Goal: Transaction & Acquisition: Purchase product/service

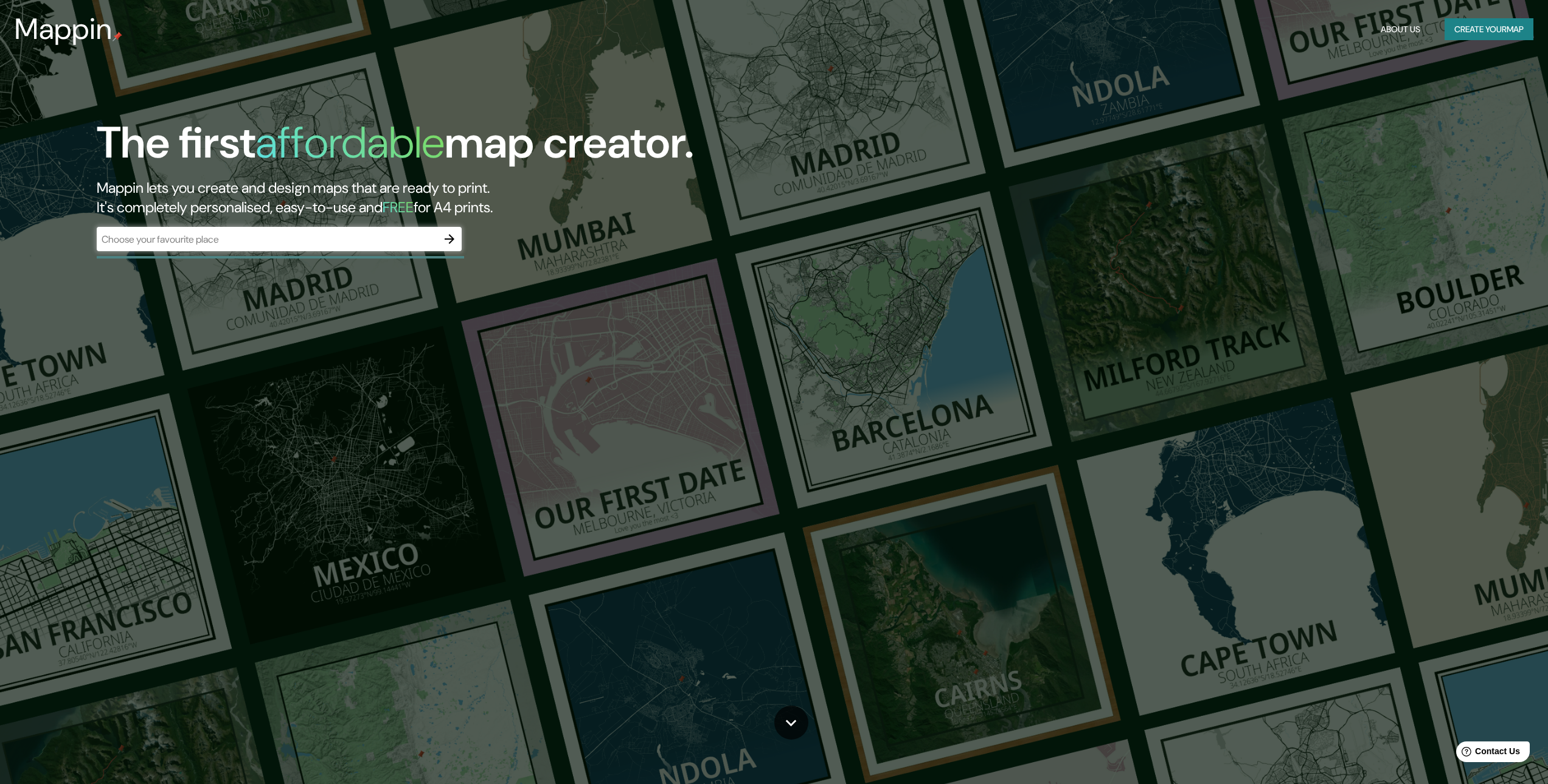
drag, startPoint x: 452, startPoint y: 240, endPoint x: 450, endPoint y: 233, distance: 7.3
click at [451, 220] on div "The first affordable map creator. Mappin lets you create and design maps that a…" at bounding box center [484, 190] width 929 height 146
click at [428, 239] on input "text" at bounding box center [267, 239] width 341 height 14
drag, startPoint x: 220, startPoint y: 246, endPoint x: 11, endPoint y: 229, distance: 209.7
click at [11, 229] on div "The first affordable map creator. Mappin lets you create and design maps that a…" at bounding box center [774, 392] width 1548 height 784
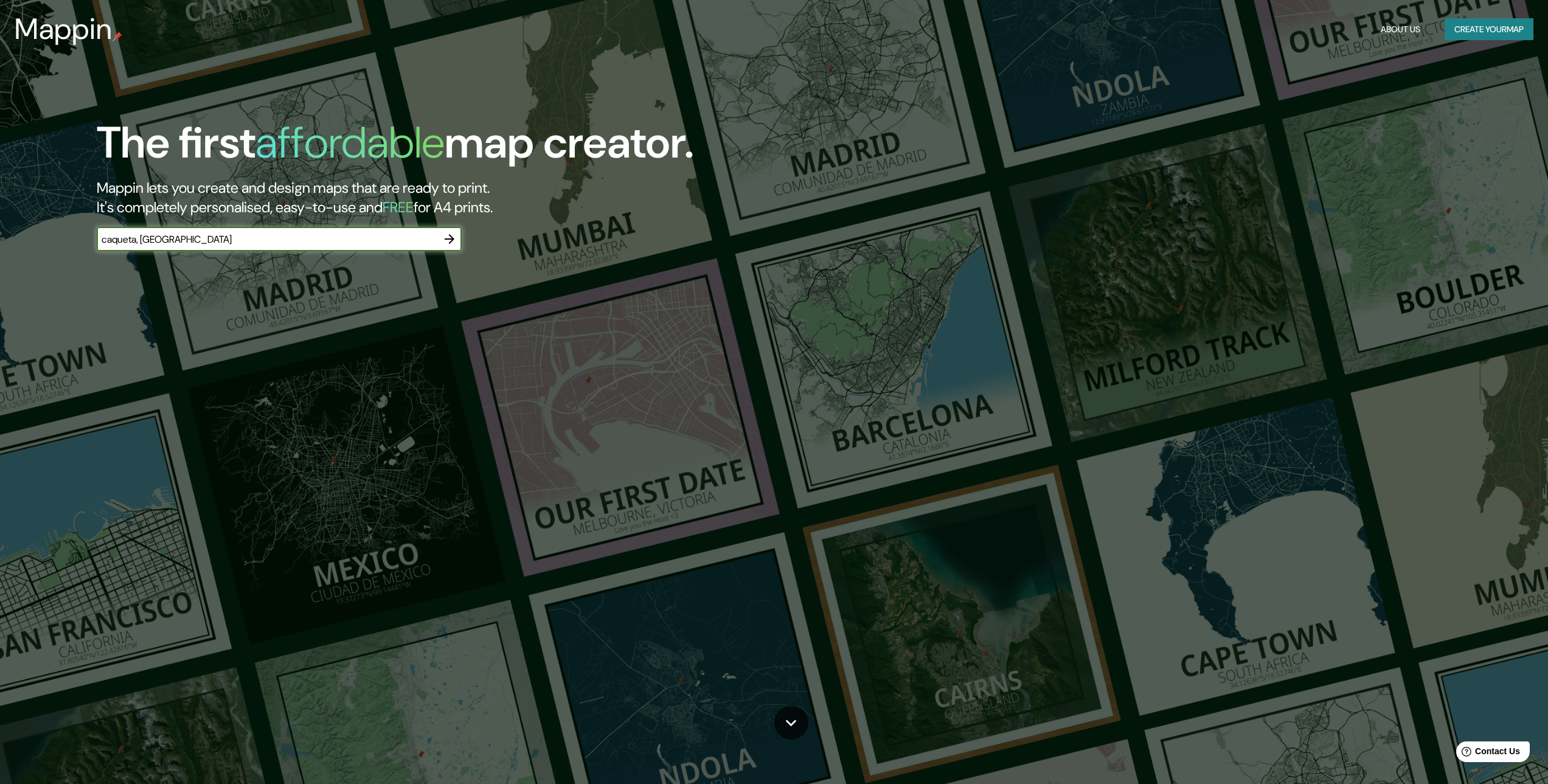
type input "caqueta, [GEOGRAPHIC_DATA]"
click at [450, 240] on icon "button" at bounding box center [450, 239] width 15 height 15
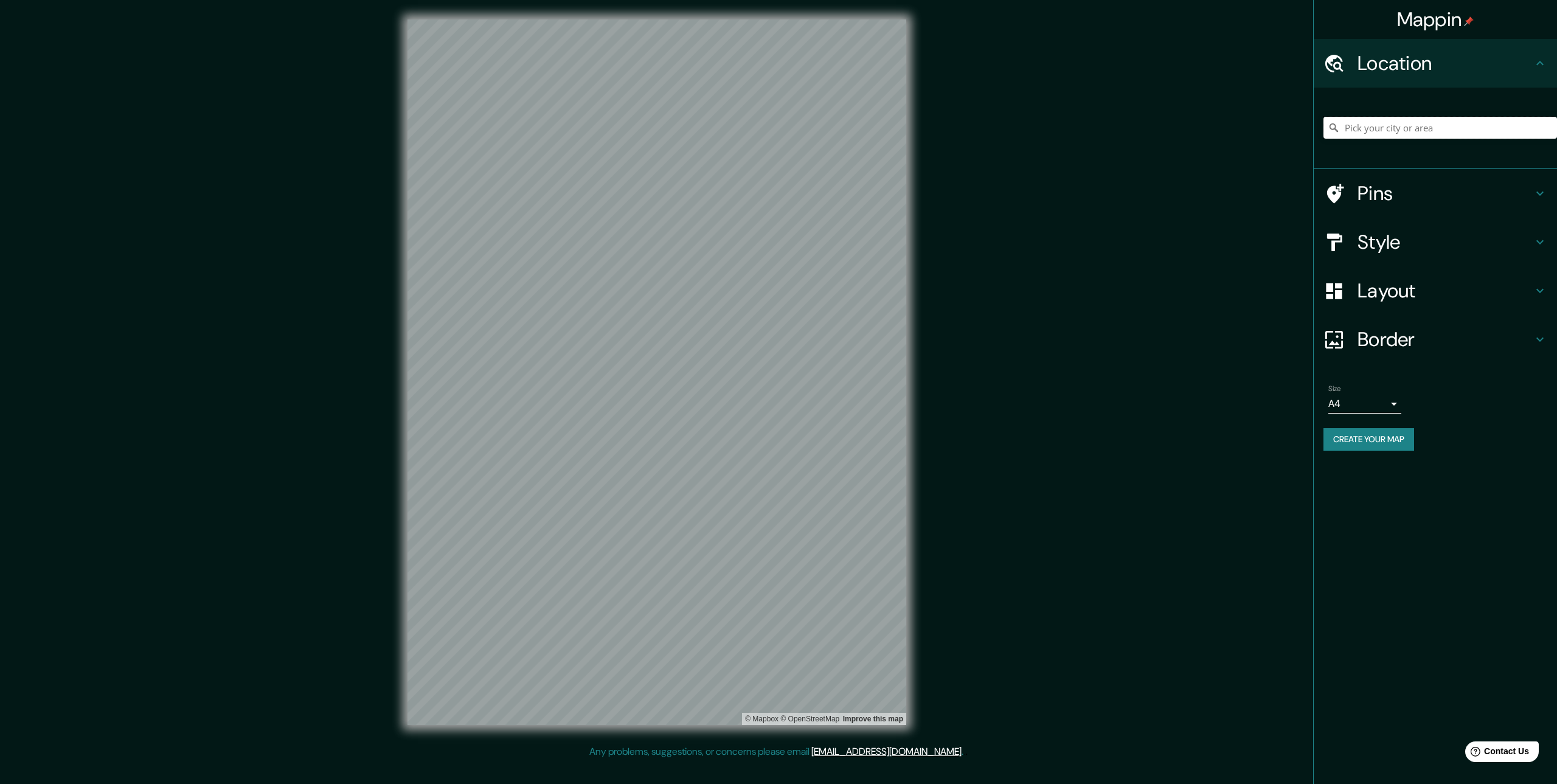
click at [1359, 127] on input "Pick your city or area" at bounding box center [1440, 128] width 234 height 22
click at [1395, 341] on h4 "Border" at bounding box center [1445, 339] width 176 height 24
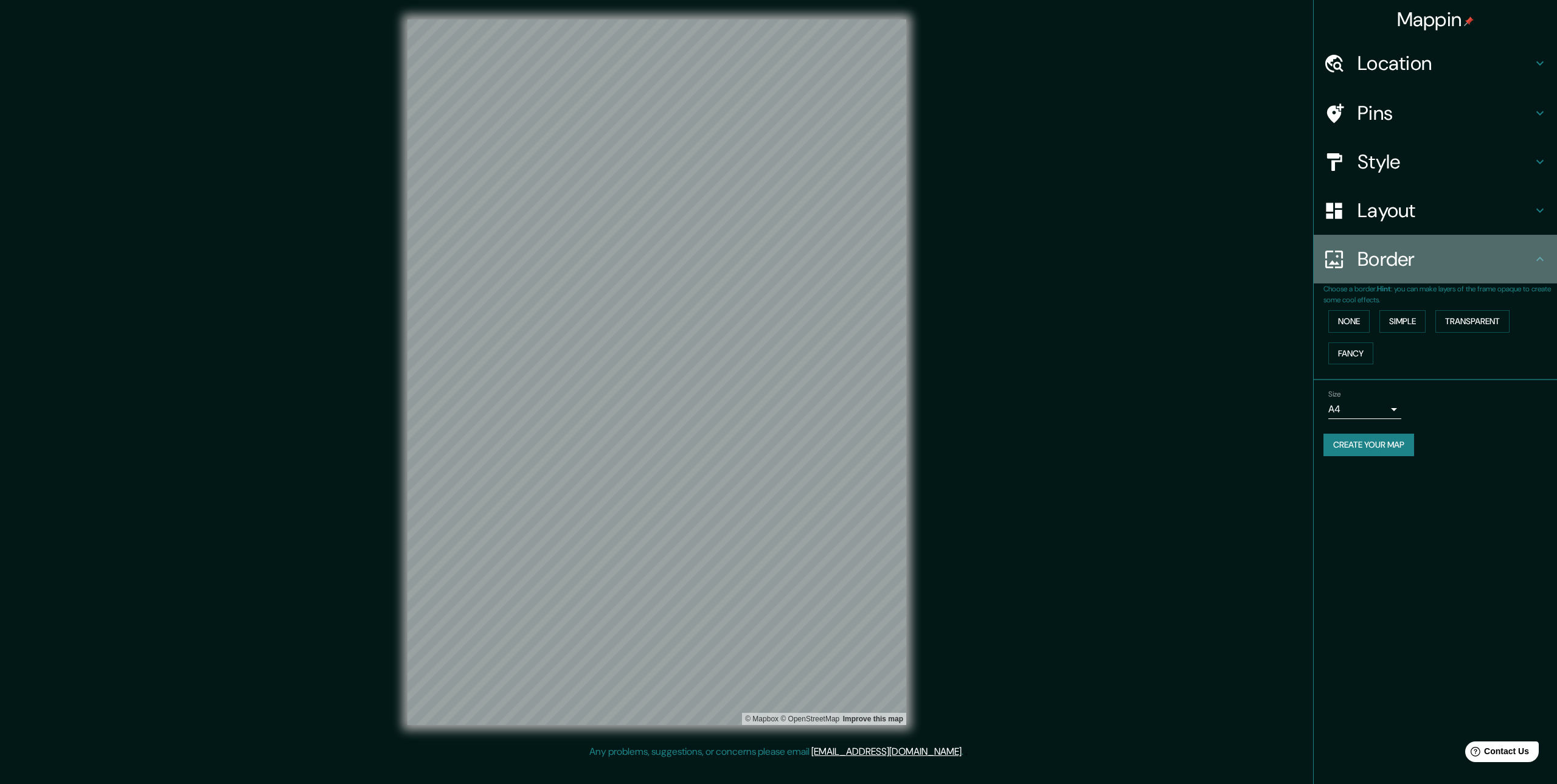
drag, startPoint x: 1419, startPoint y: 264, endPoint x: 1402, endPoint y: 384, distance: 121.2
click at [1419, 264] on h4 "Border" at bounding box center [1445, 259] width 176 height 24
click at [1395, 407] on body "Mappin Location Pins Style Layout Border Choose a border. Hint : you can make l…" at bounding box center [778, 392] width 1557 height 784
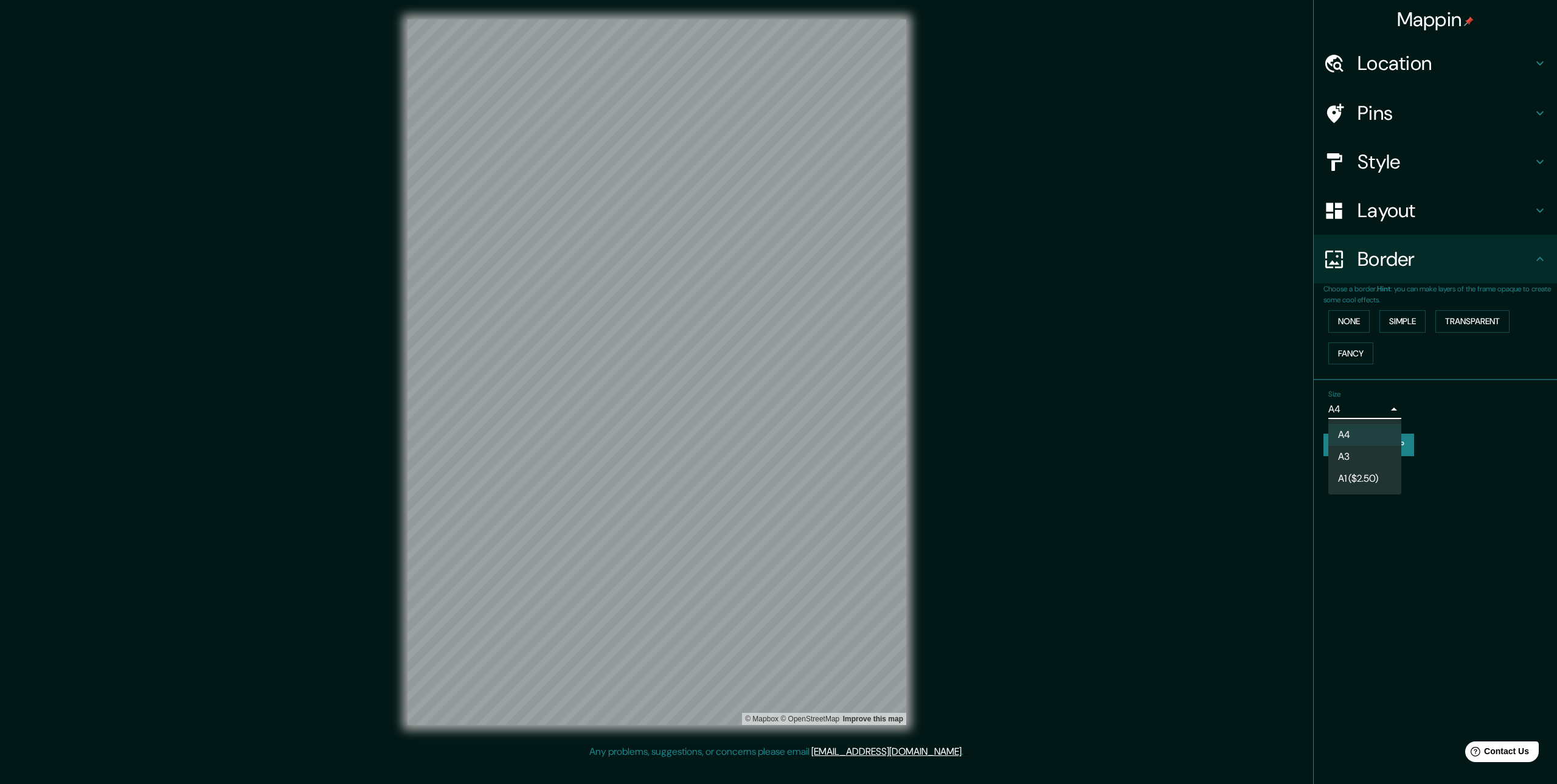
click at [1377, 453] on li "A3" at bounding box center [1365, 457] width 73 height 22
type input "a4"
click at [1398, 154] on h4 "Style" at bounding box center [1445, 161] width 176 height 24
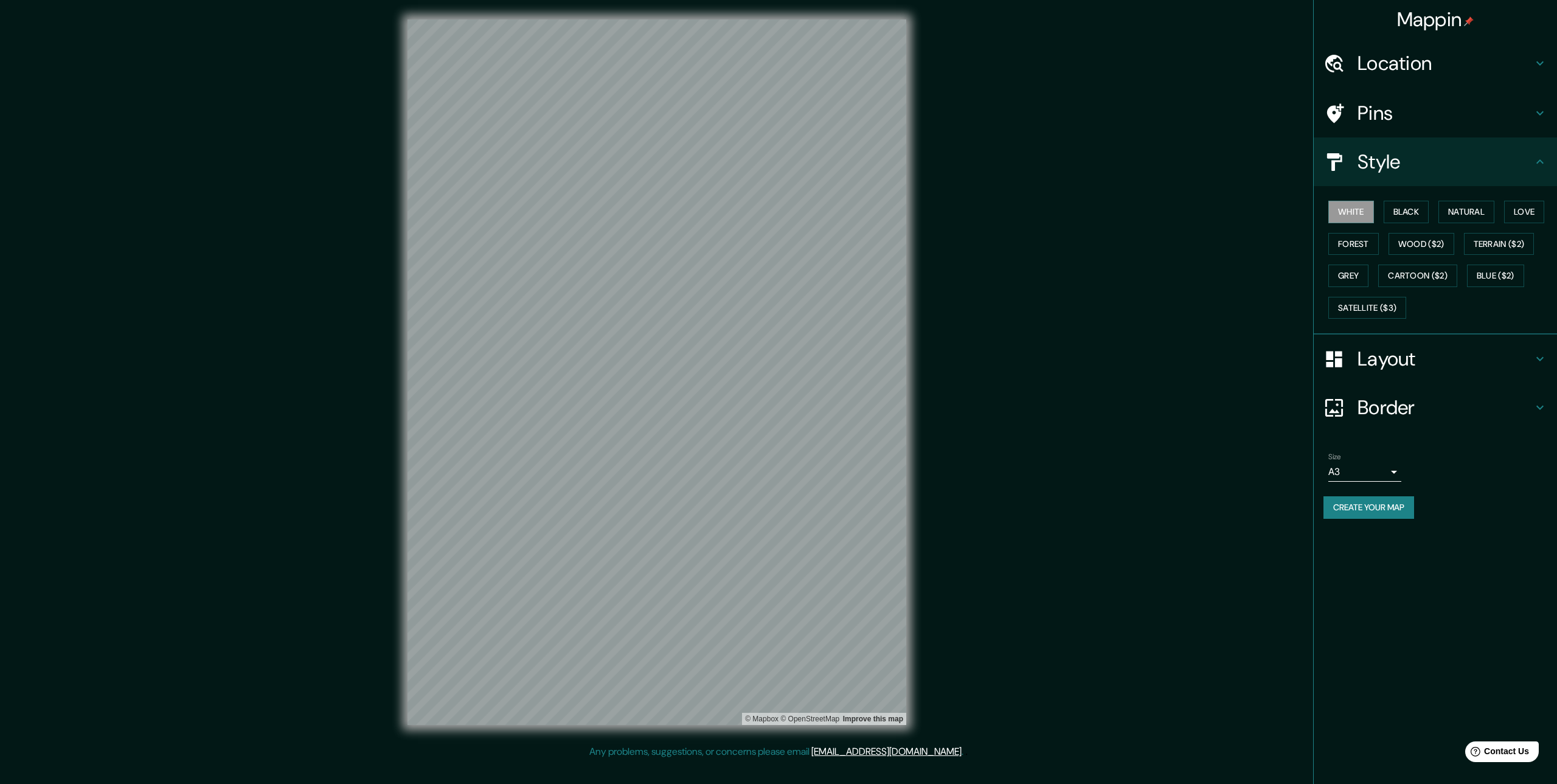
click at [1411, 111] on h4 "Pins" at bounding box center [1445, 113] width 176 height 24
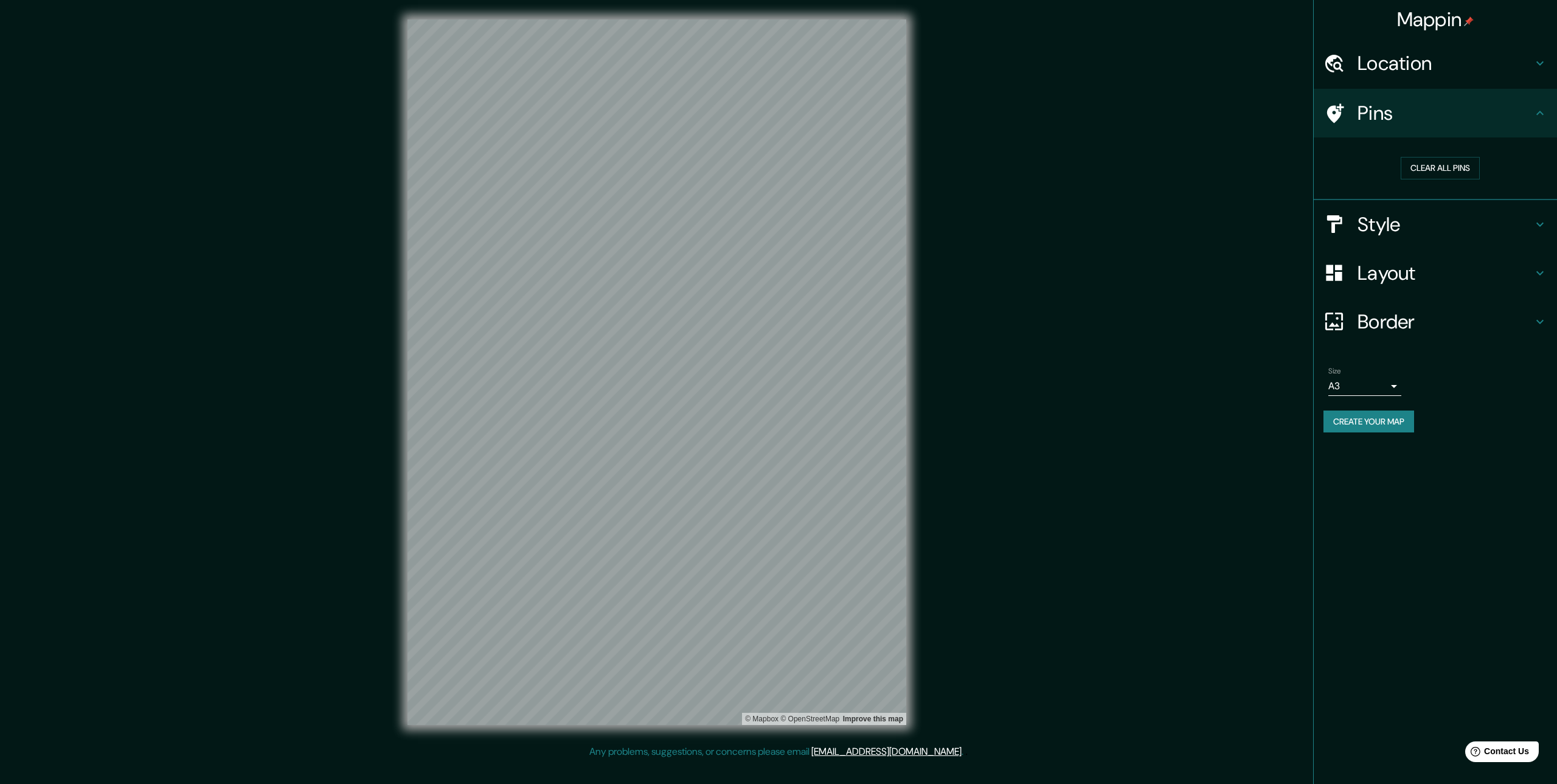
click at [1422, 71] on h4 "Location" at bounding box center [1445, 63] width 176 height 24
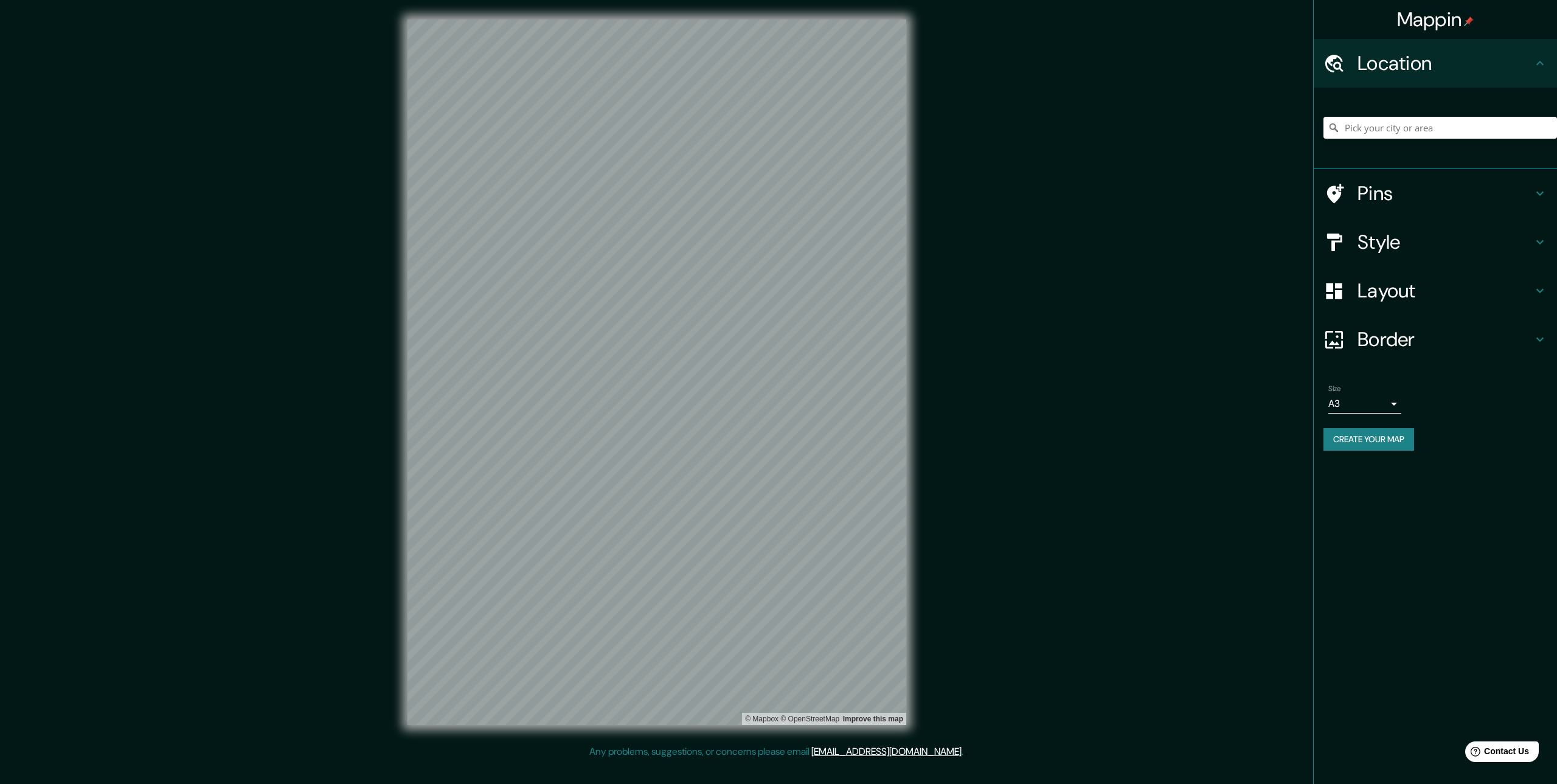
click at [1391, 339] on h4 "Border" at bounding box center [1445, 339] width 176 height 24
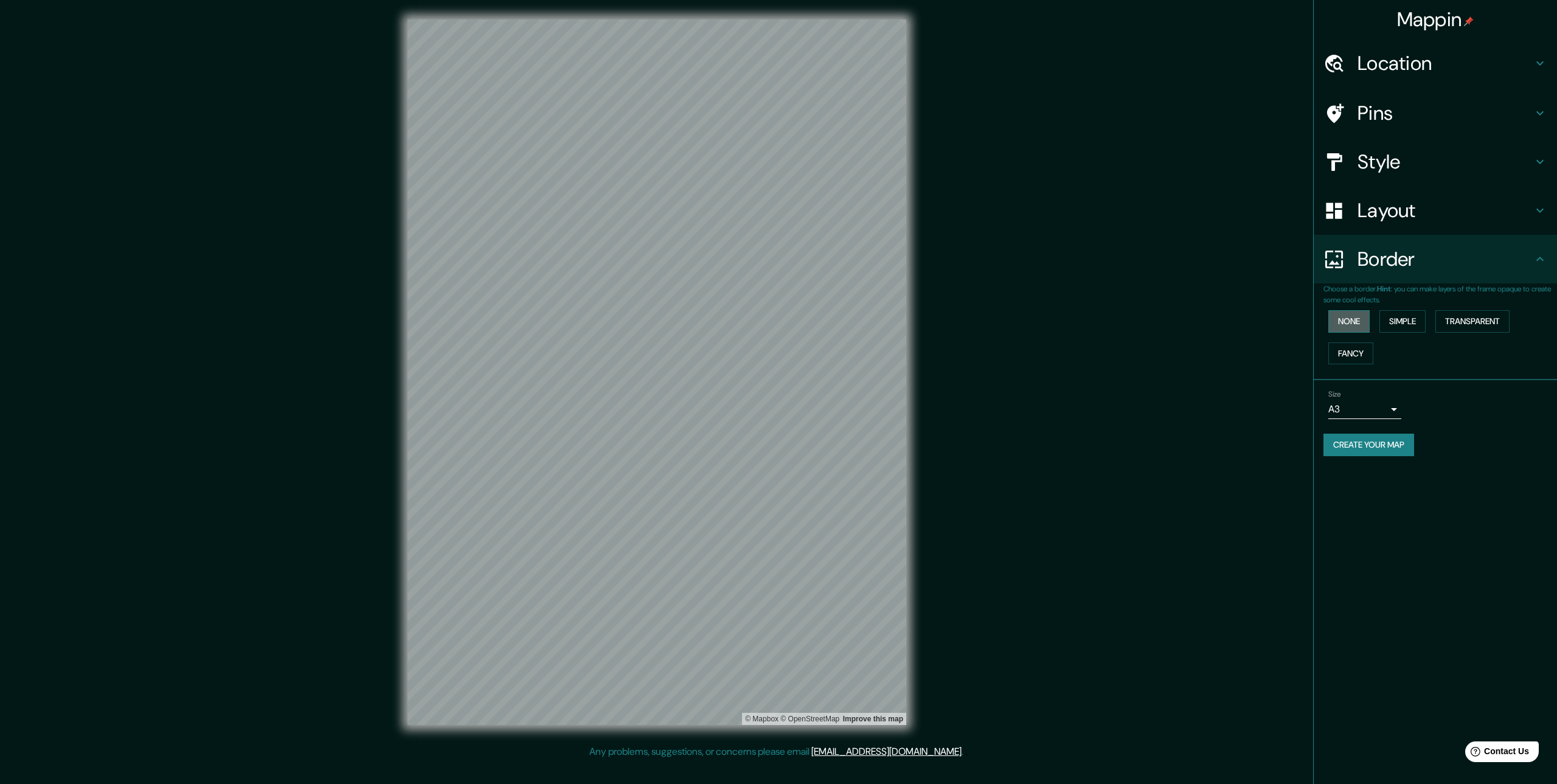
click at [1358, 320] on button "None" at bounding box center [1349, 321] width 42 height 23
click at [1417, 317] on button "Simple" at bounding box center [1402, 321] width 46 height 23
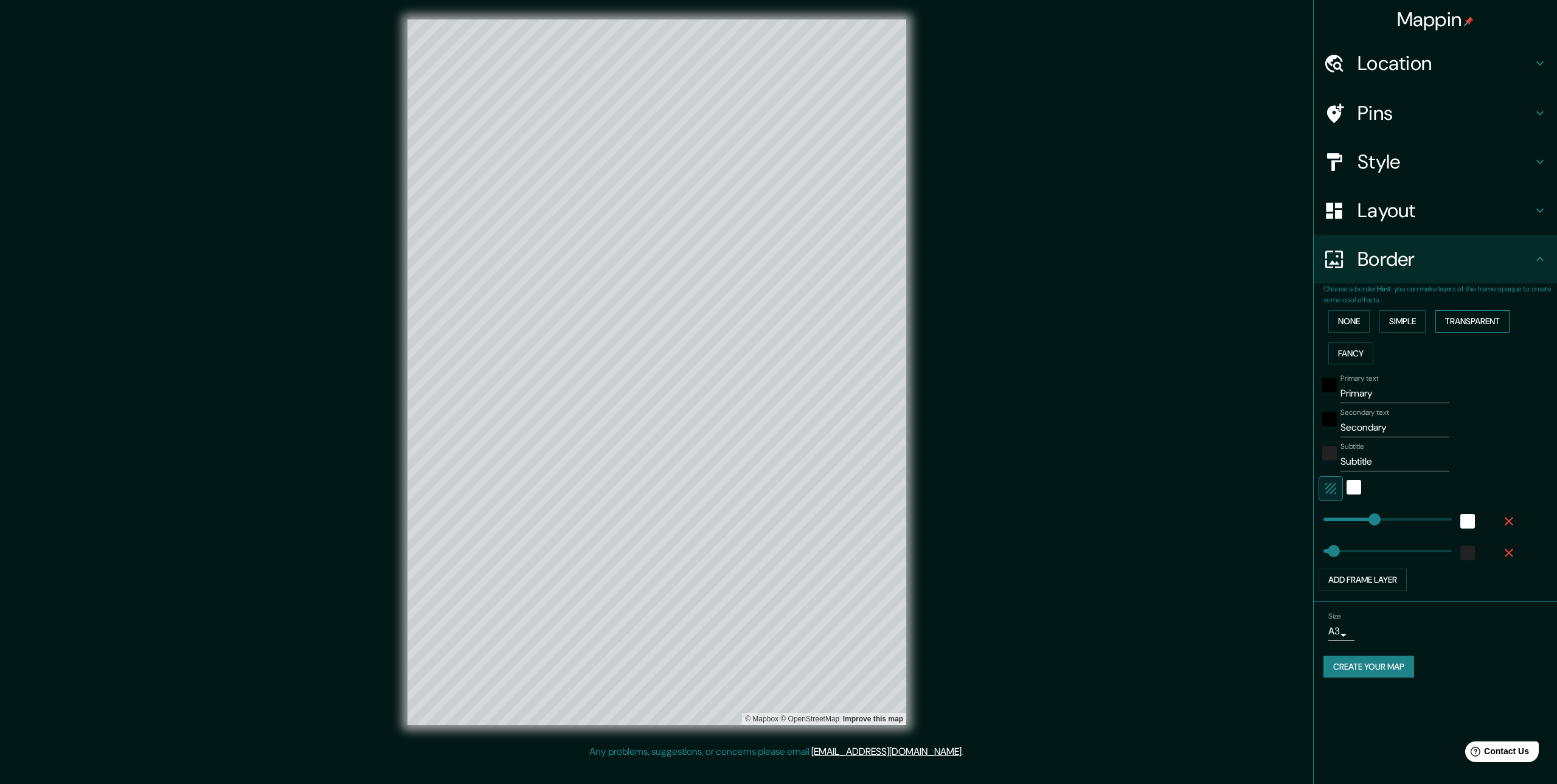
click at [1466, 317] on button "Transparent" at bounding box center [1472, 321] width 74 height 23
drag, startPoint x: 1333, startPoint y: 355, endPoint x: 1341, endPoint y: 353, distance: 8.2
click at [1333, 356] on button "Fancy" at bounding box center [1351, 353] width 45 height 23
click at [1348, 320] on button "None" at bounding box center [1349, 321] width 42 height 23
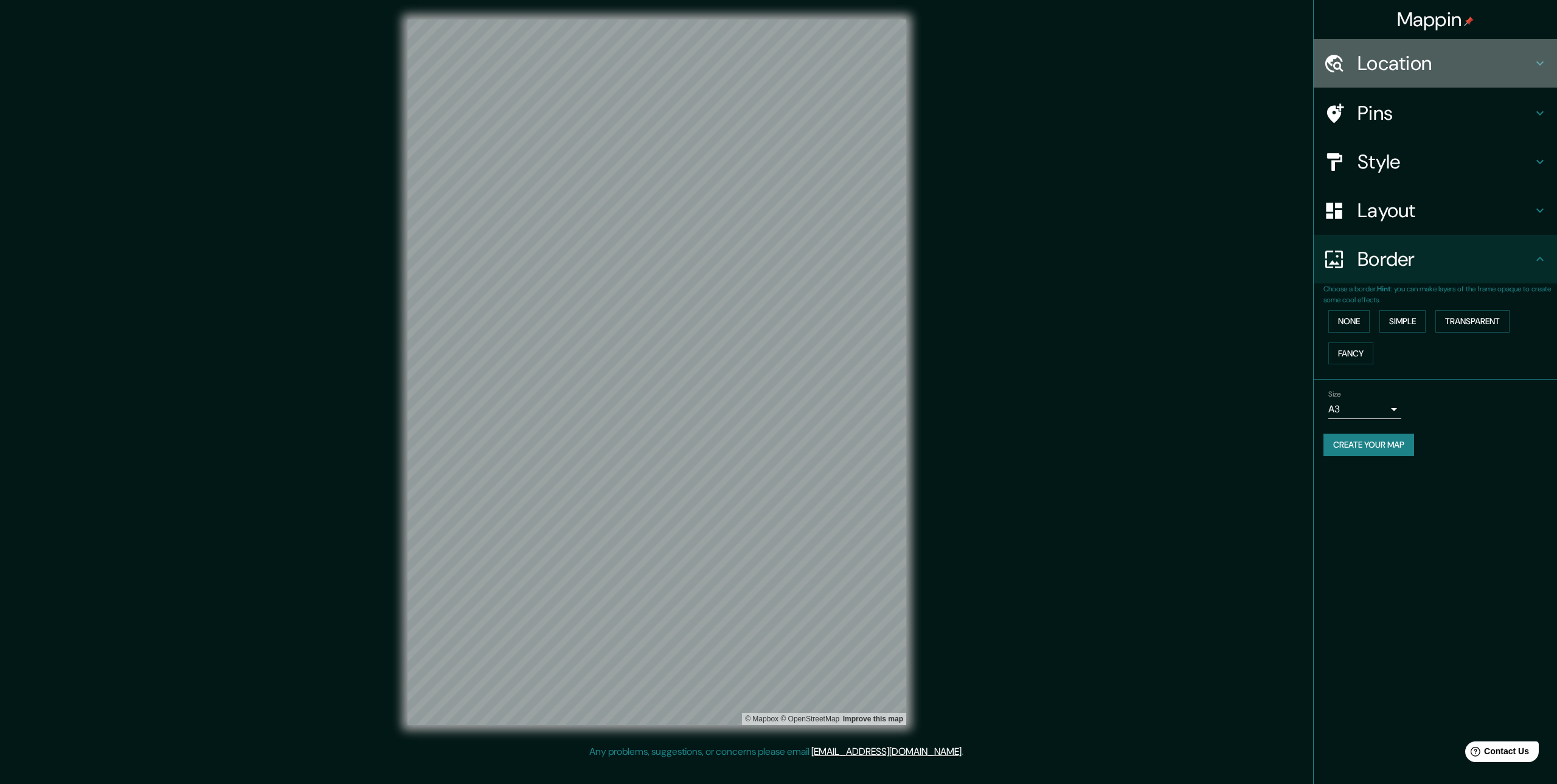
click at [1406, 65] on h4 "Location" at bounding box center [1445, 63] width 176 height 24
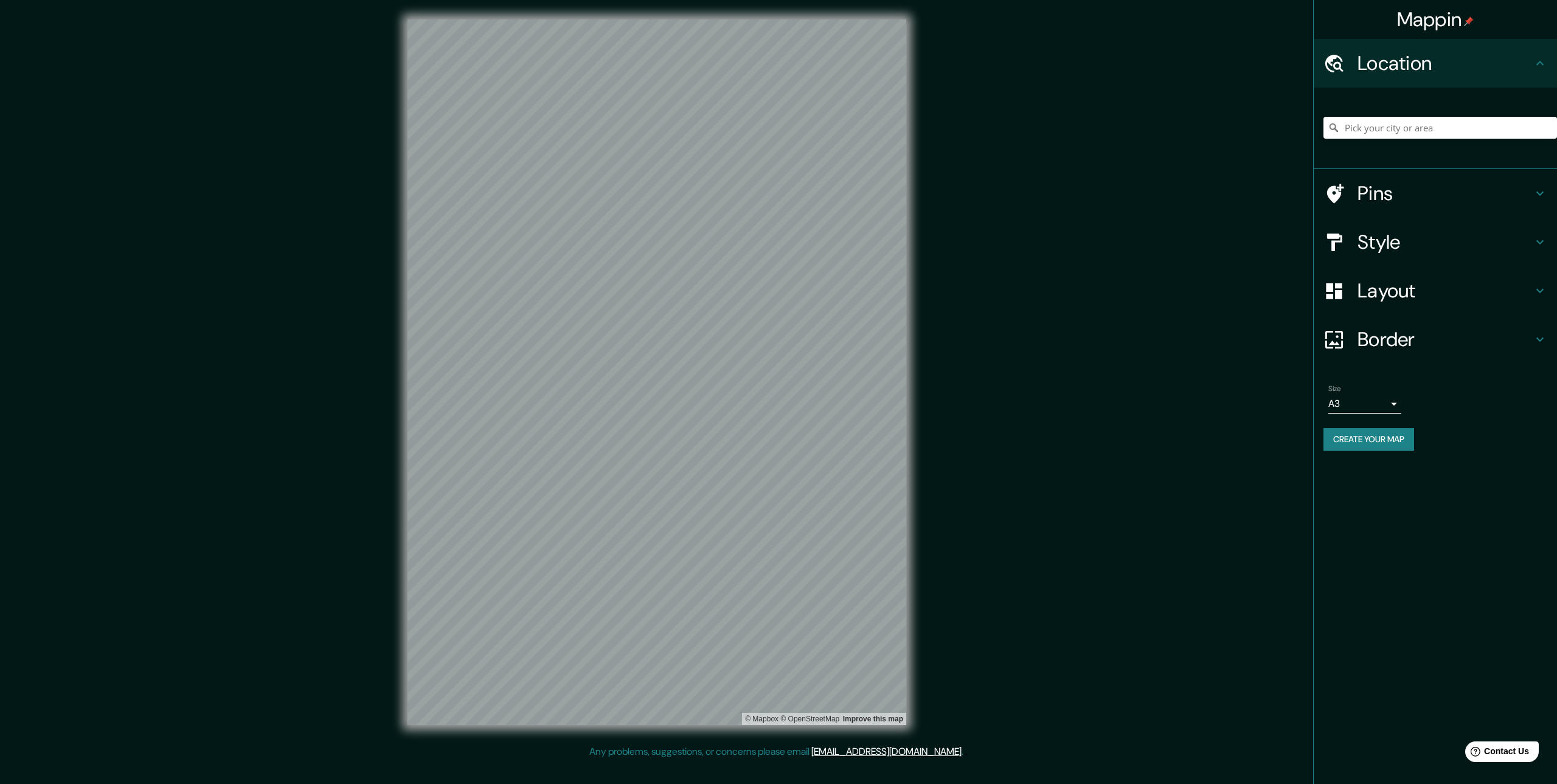
click at [1396, 131] on input "Pick your city or area" at bounding box center [1440, 128] width 234 height 22
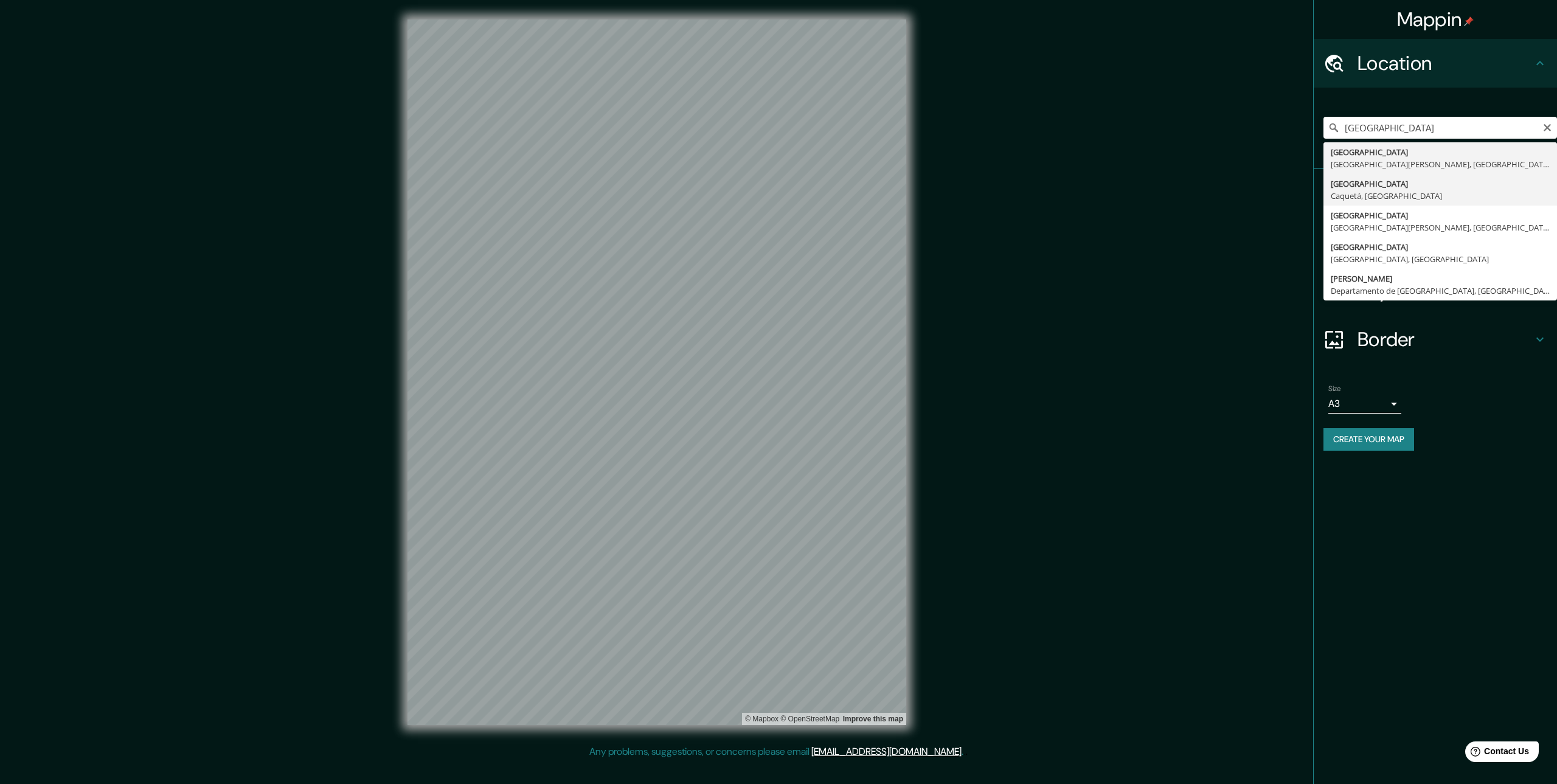
type input "[GEOGRAPHIC_DATA], [GEOGRAPHIC_DATA], [GEOGRAPHIC_DATA]"
